Goal: Find specific page/section: Find specific page/section

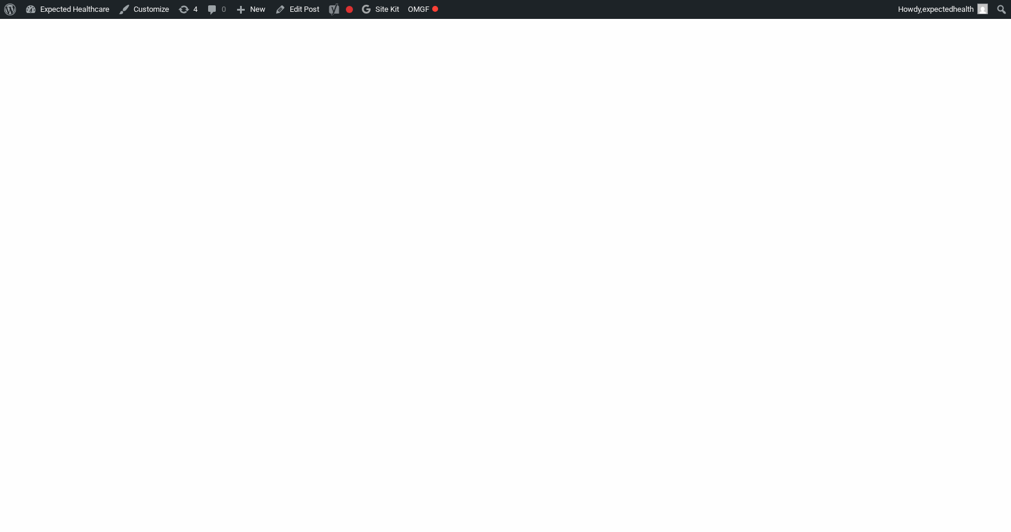
scroll to position [128, 0]
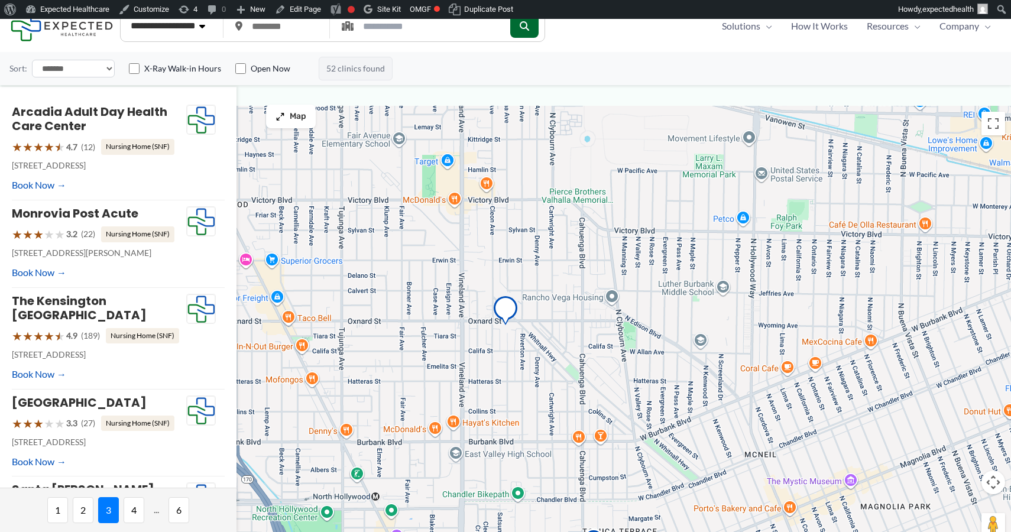
select select "**********"
